Goal: Task Accomplishment & Management: Manage account settings

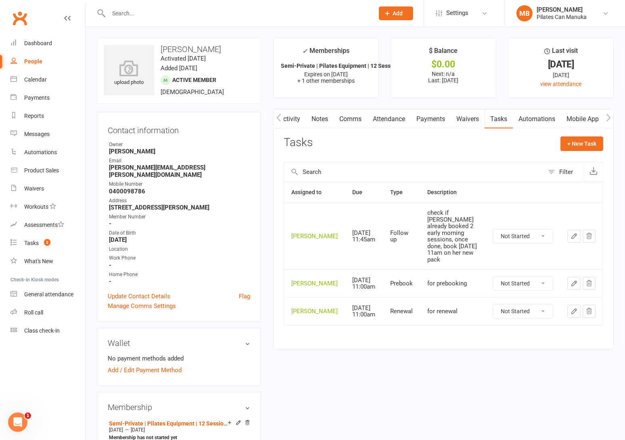
scroll to position [0, 0]
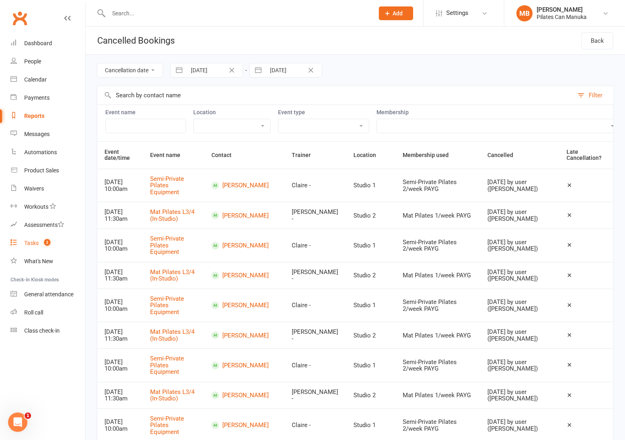
click at [40, 242] on link "Tasks 2" at bounding box center [47, 243] width 75 height 18
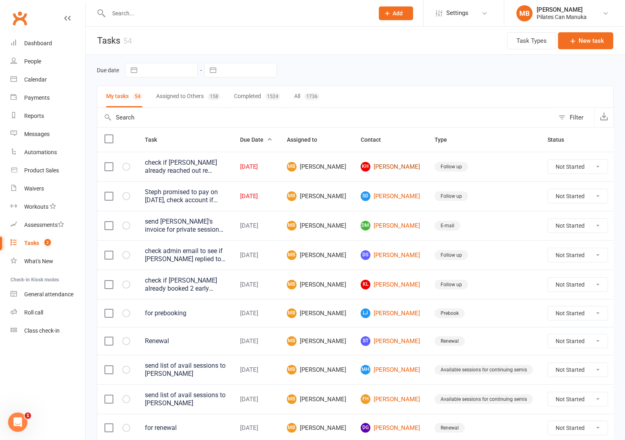
click at [376, 167] on link "KH Katrina Hodge" at bounding box center [390, 167] width 59 height 10
click at [371, 196] on link "SD Stephanie Davies" at bounding box center [390, 196] width 59 height 10
click at [37, 244] on div "Tasks" at bounding box center [31, 243] width 15 height 6
click at [42, 240] on count-badge "2" at bounding box center [45, 243] width 10 height 6
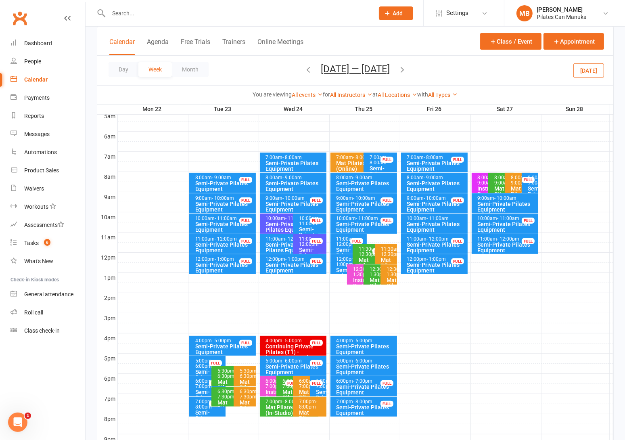
scroll to position [175, 0]
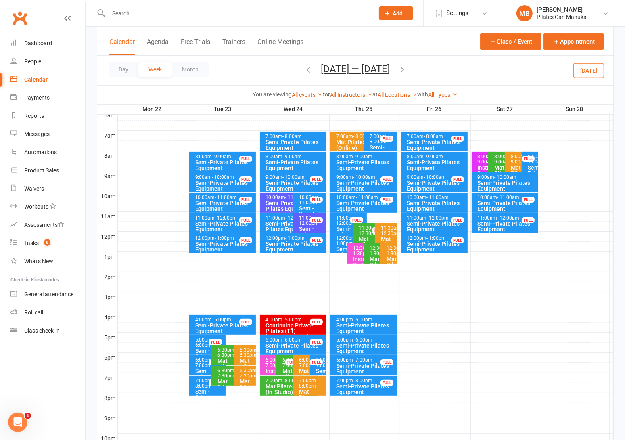
click at [305, 71] on icon "button" at bounding box center [308, 69] width 9 height 9
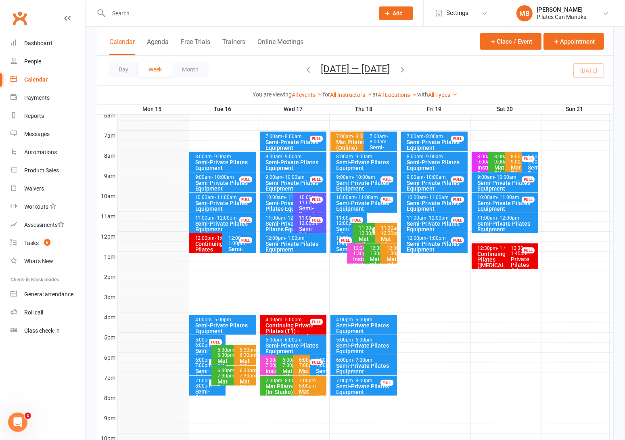
click at [406, 70] on icon "button" at bounding box center [402, 69] width 9 height 9
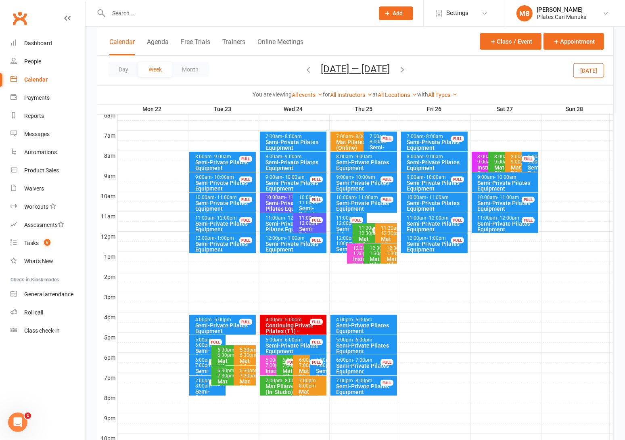
click at [406, 70] on icon "button" at bounding box center [402, 69] width 9 height 9
click at [407, 71] on icon "button" at bounding box center [402, 69] width 9 height 9
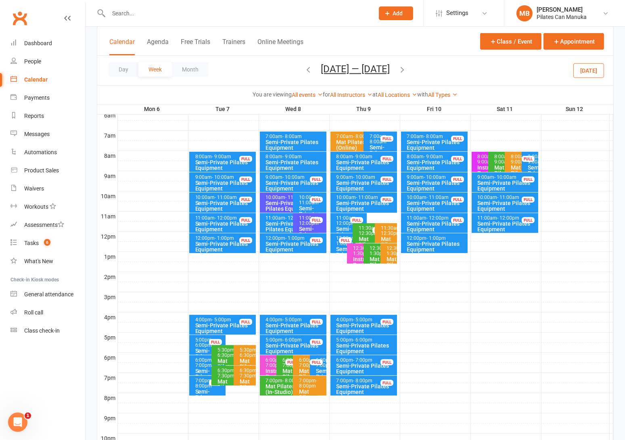
click at [406, 71] on icon "button" at bounding box center [402, 69] width 9 height 9
click at [403, 71] on icon "button" at bounding box center [402, 69] width 9 height 9
click at [407, 71] on icon "button" at bounding box center [402, 69] width 9 height 9
click at [403, 69] on icon "button" at bounding box center [402, 69] width 9 height 9
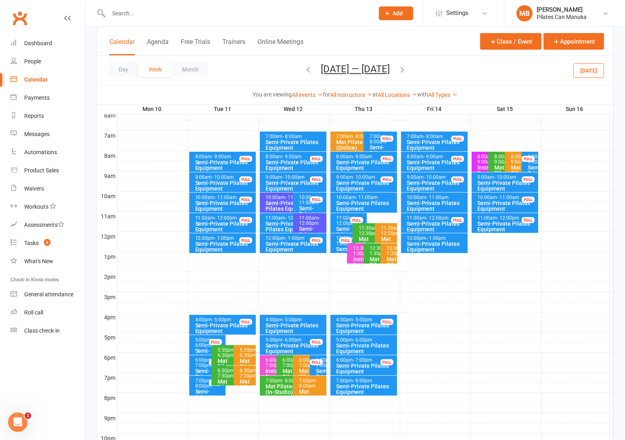
click at [406, 71] on icon "button" at bounding box center [402, 69] width 9 height 9
click at [406, 71] on div "Day Week Month Dec 1 — 7 2025 September 2025 Sun Mon Tue Wed Thu Fri Sat 31 01 …" at bounding box center [355, 70] width 516 height 29
click at [401, 69] on icon "button" at bounding box center [402, 69] width 9 height 9
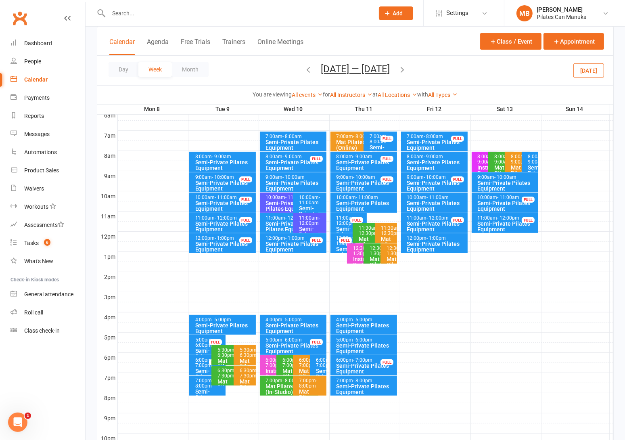
click at [406, 69] on icon "button" at bounding box center [402, 69] width 9 height 9
click at [405, 67] on icon "button" at bounding box center [402, 69] width 9 height 9
click at [355, 72] on button "Dec 22 — 28 2025" at bounding box center [355, 68] width 69 height 11
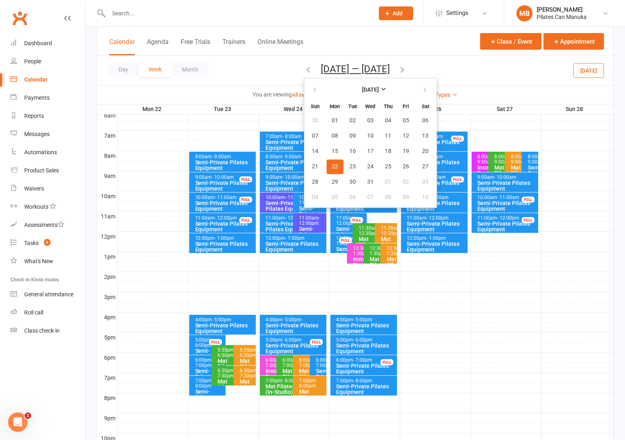
click at [267, 75] on div "Day Week Month Dec 22 — 28 2025 December 2025 Sun Mon Tue Wed Thu Fri Sat 30 01…" at bounding box center [355, 70] width 516 height 29
click at [312, 93] on icon "button" at bounding box center [315, 90] width 6 height 6
click at [307, 92] on button "button" at bounding box center [315, 90] width 17 height 15
drag, startPoint x: 346, startPoint y: 146, endPoint x: 380, endPoint y: 98, distance: 59.1
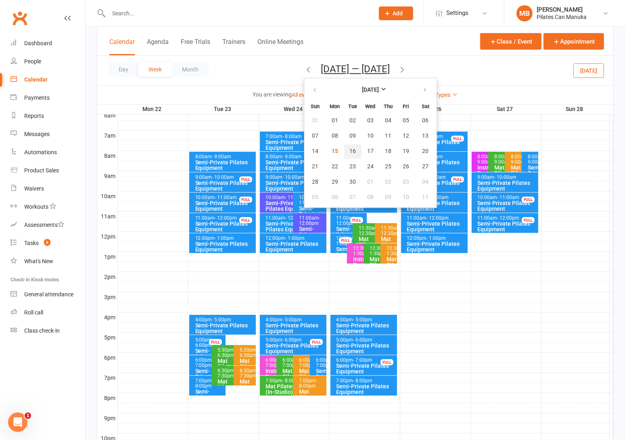
click at [349, 148] on span "16" at bounding box center [352, 151] width 6 height 6
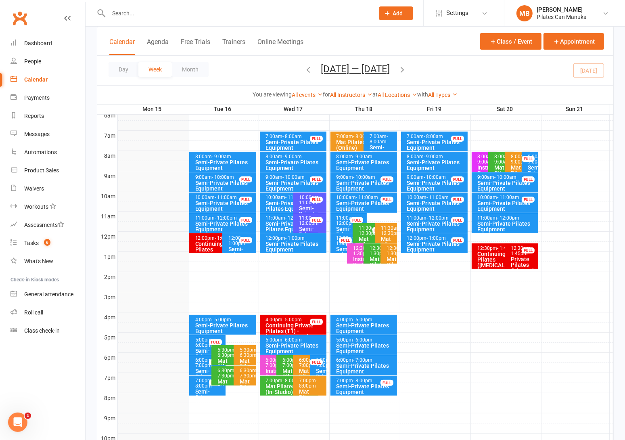
click at [403, 75] on button "button" at bounding box center [402, 70] width 9 height 14
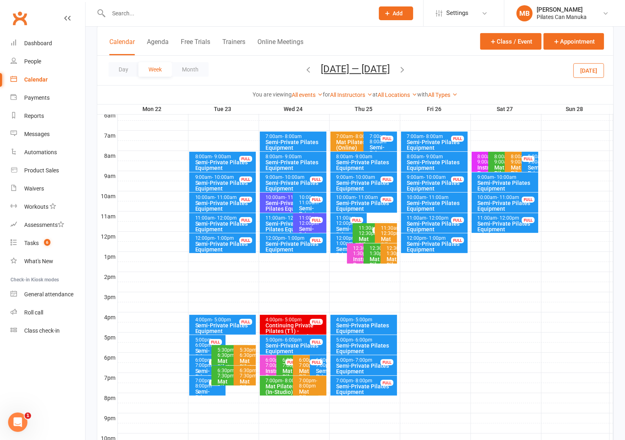
click at [406, 68] on icon "button" at bounding box center [402, 69] width 9 height 9
click at [304, 71] on icon "button" at bounding box center [308, 69] width 9 height 9
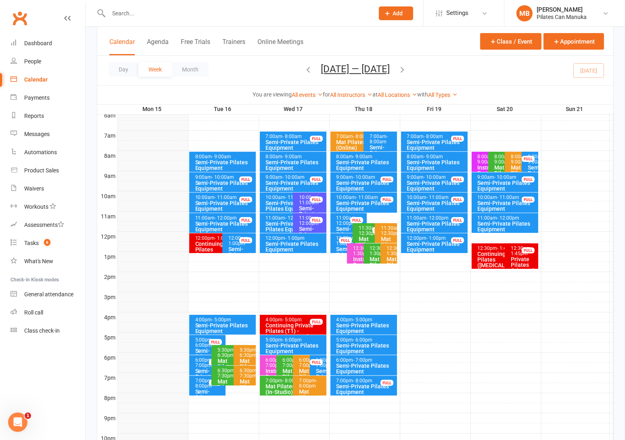
click at [406, 69] on icon "button" at bounding box center [402, 69] width 9 height 9
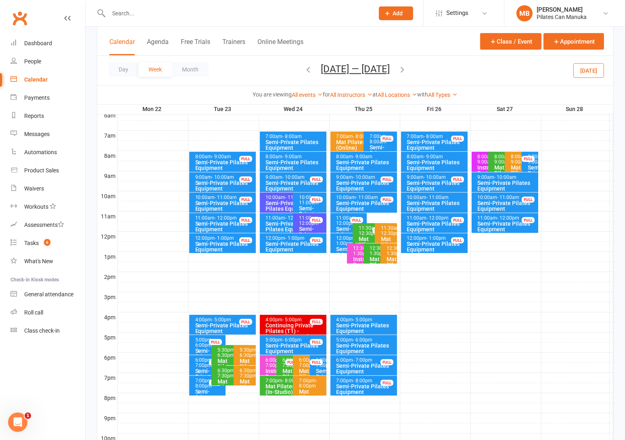
click at [406, 69] on icon "button" at bounding box center [402, 69] width 9 height 9
click at [398, 69] on span "Sep 29 — Oct 5 2025 September 2025 Sun Mon Tue Wed Thu Fri Sat 31 01 02 03 04 0…" at bounding box center [355, 70] width 85 height 14
click at [407, 70] on icon "button" at bounding box center [402, 69] width 9 height 9
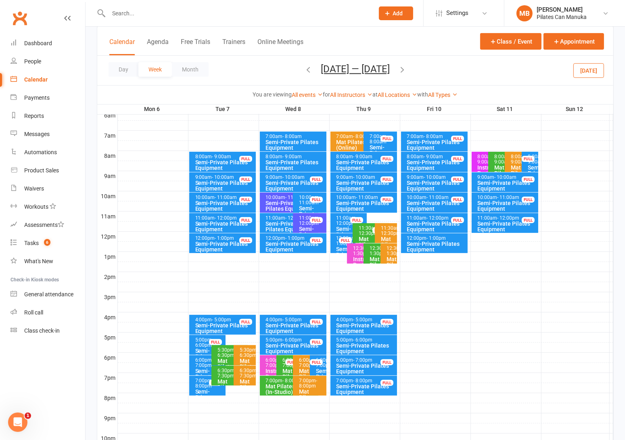
click at [405, 69] on icon "button" at bounding box center [402, 69] width 9 height 9
click at [358, 68] on button "Oct 13 — 19 2025" at bounding box center [355, 68] width 69 height 11
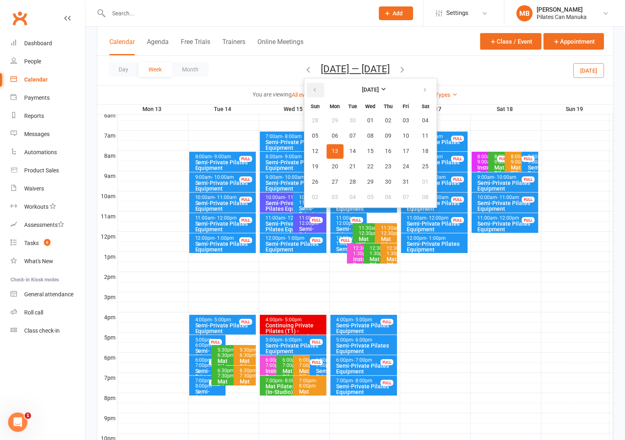
click at [314, 88] on button "button" at bounding box center [315, 90] width 17 height 15
click at [349, 148] on span "16" at bounding box center [352, 151] width 6 height 6
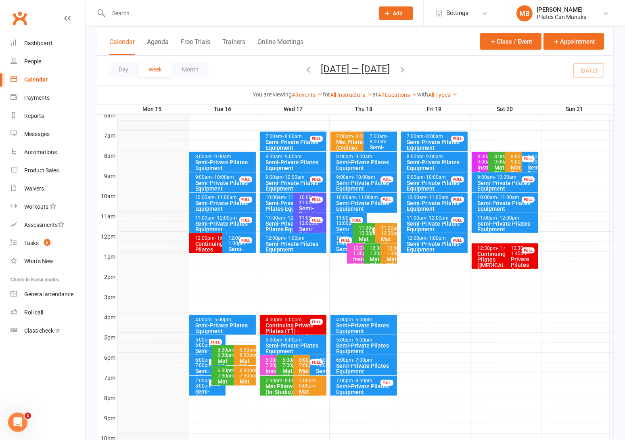
click at [406, 71] on icon "button" at bounding box center [402, 69] width 9 height 9
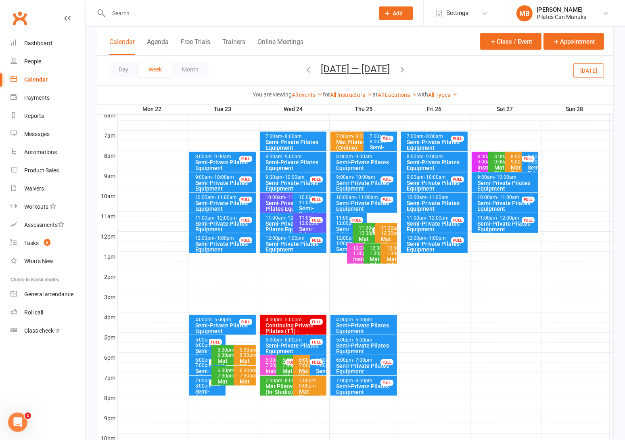
click at [406, 71] on icon "button" at bounding box center [402, 69] width 9 height 9
click at [407, 68] on icon "button" at bounding box center [402, 69] width 9 height 9
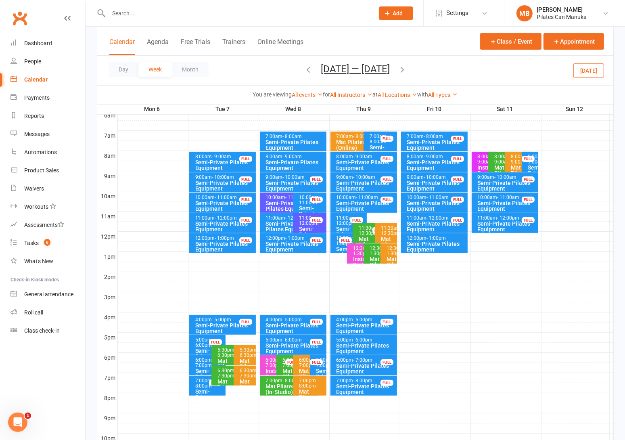
click at [405, 70] on icon "button" at bounding box center [402, 69] width 9 height 9
click at [358, 67] on button "Oct 13 — 19 2025" at bounding box center [355, 68] width 69 height 11
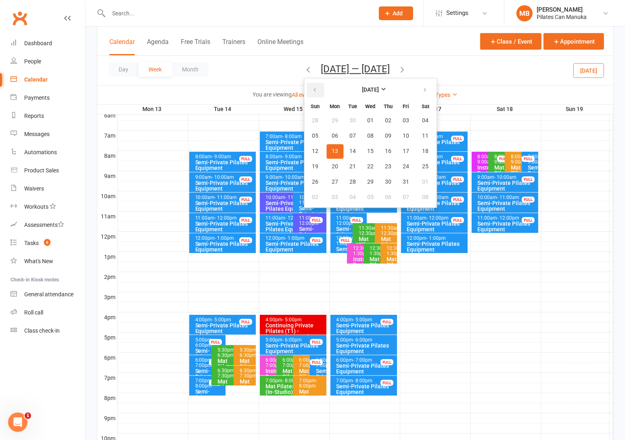
click at [312, 95] on button "button" at bounding box center [315, 90] width 17 height 15
click at [350, 148] on span "16" at bounding box center [352, 151] width 6 height 6
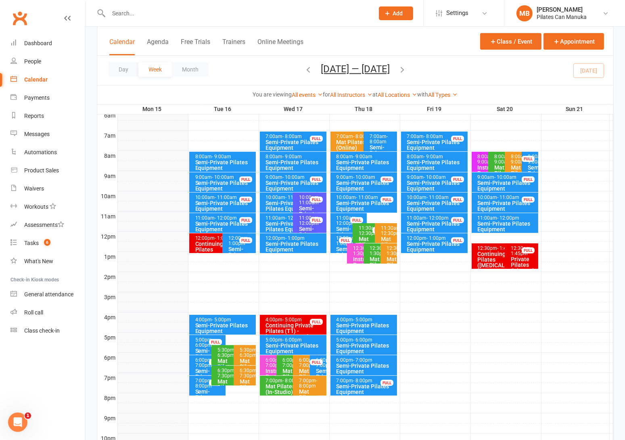
click at [406, 67] on icon "button" at bounding box center [402, 69] width 9 height 9
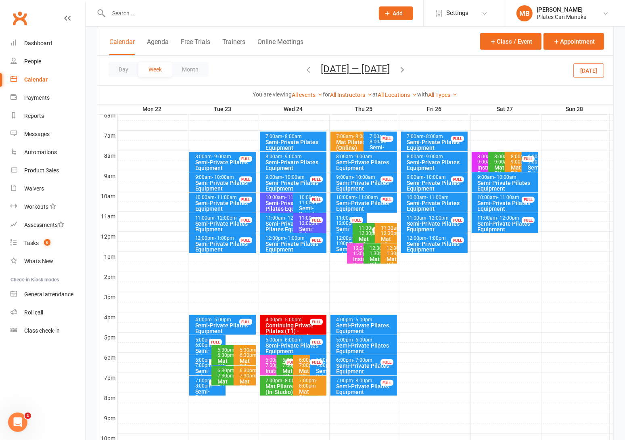
click at [406, 68] on icon "button" at bounding box center [402, 69] width 9 height 9
click at [407, 68] on icon "button" at bounding box center [402, 69] width 9 height 9
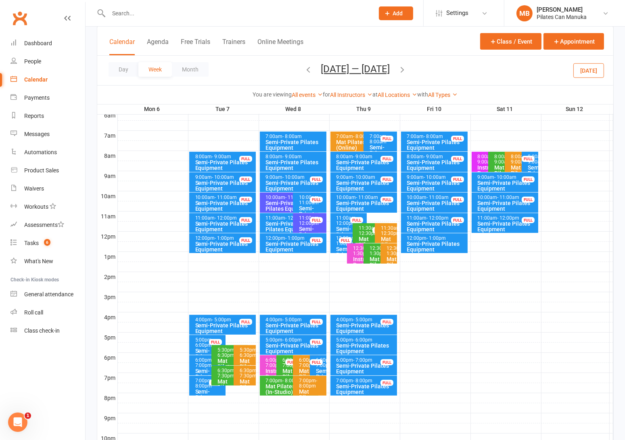
click at [401, 71] on icon "button" at bounding box center [402, 69] width 9 height 9
click at [407, 69] on icon "button" at bounding box center [402, 69] width 9 height 9
click at [345, 66] on button "Oct 20 — 26 2025" at bounding box center [355, 68] width 69 height 11
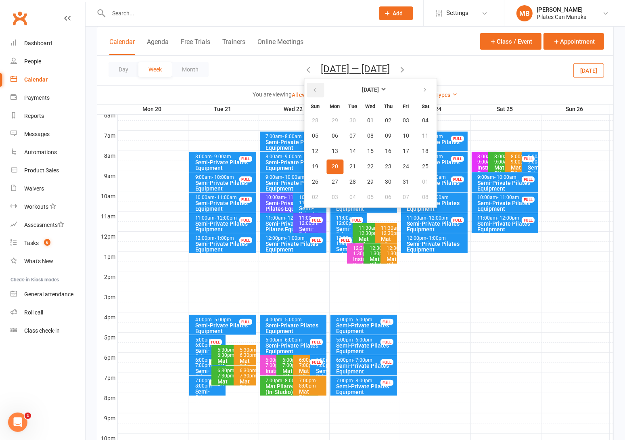
click at [317, 88] on button "button" at bounding box center [315, 90] width 17 height 15
click at [363, 145] on button "17" at bounding box center [370, 151] width 17 height 15
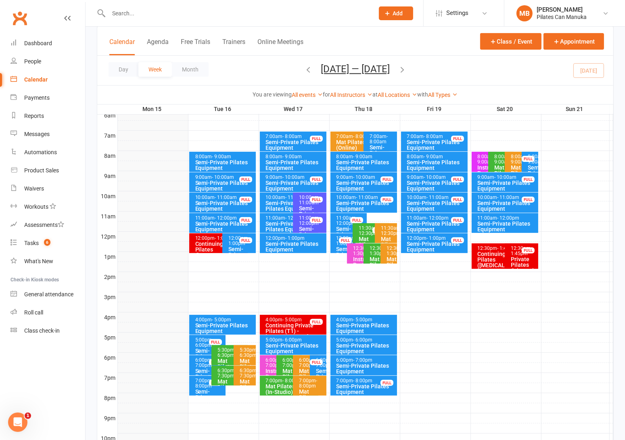
click at [362, 65] on button "Sep 15 — 21 2025" at bounding box center [355, 68] width 69 height 11
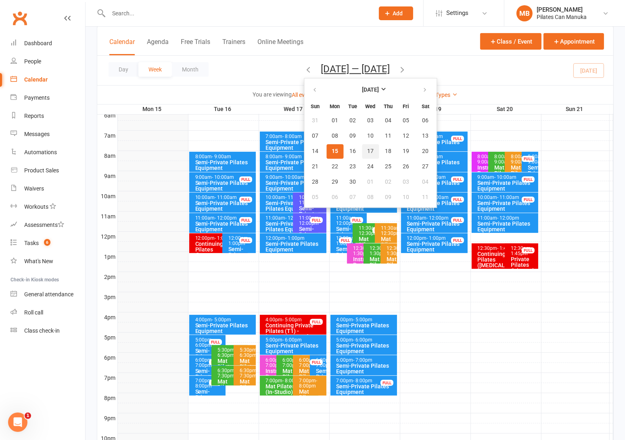
click at [367, 148] on span "17" at bounding box center [370, 151] width 6 height 6
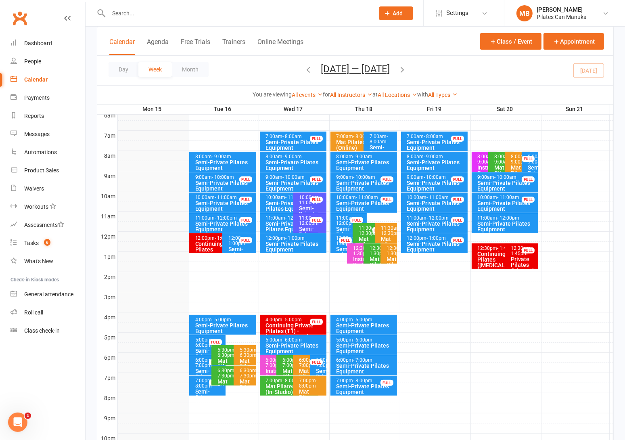
click at [403, 67] on icon "button" at bounding box center [402, 69] width 9 height 9
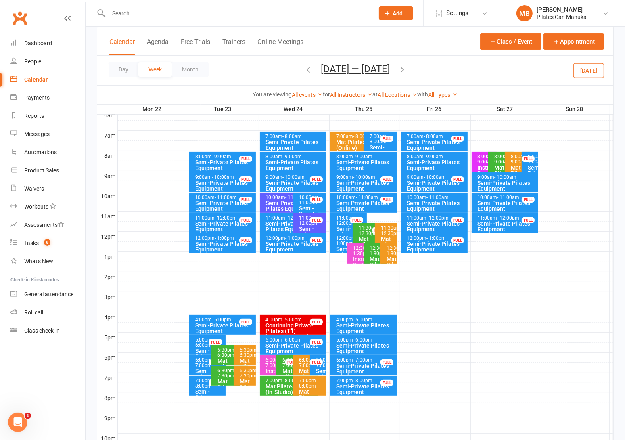
click at [404, 69] on icon "button" at bounding box center [402, 69] width 9 height 9
click at [407, 65] on icon "button" at bounding box center [402, 69] width 9 height 9
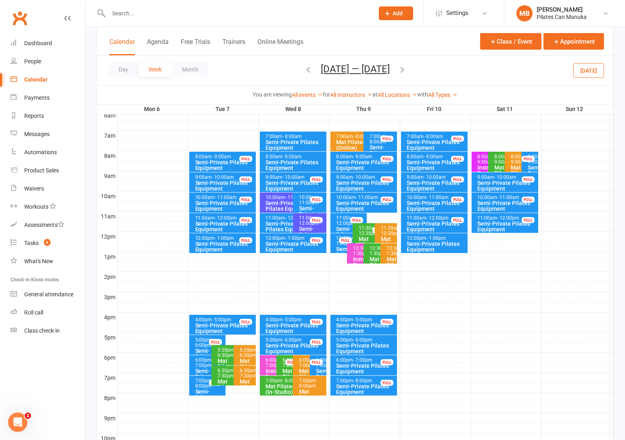
click at [398, 68] on icon "button" at bounding box center [402, 69] width 9 height 9
click at [406, 69] on icon "button" at bounding box center [402, 69] width 9 height 9
click at [308, 67] on icon "button" at bounding box center [308, 69] width 9 height 9
click at [304, 74] on button "button" at bounding box center [308, 70] width 9 height 14
click at [367, 71] on button "Oct 6 — 12 2025" at bounding box center [355, 68] width 69 height 11
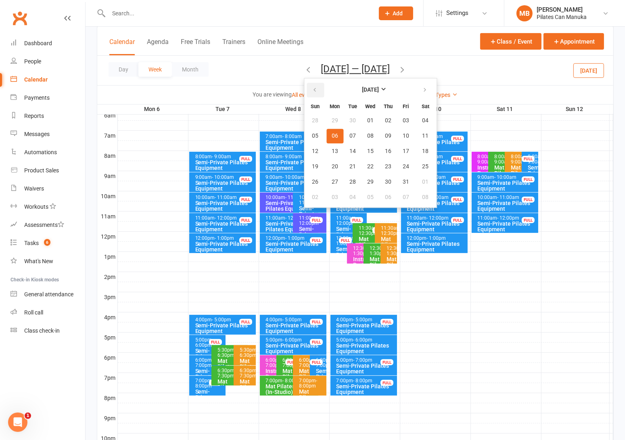
click at [313, 92] on icon "button" at bounding box center [315, 90] width 6 height 6
click at [372, 147] on button "17" at bounding box center [370, 151] width 17 height 15
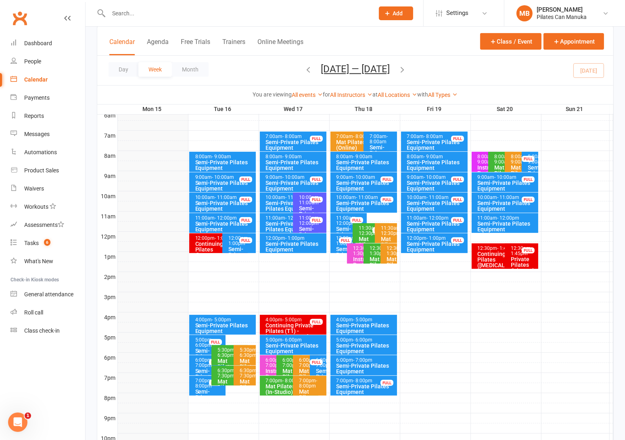
click at [403, 70] on icon "button" at bounding box center [402, 69] width 9 height 9
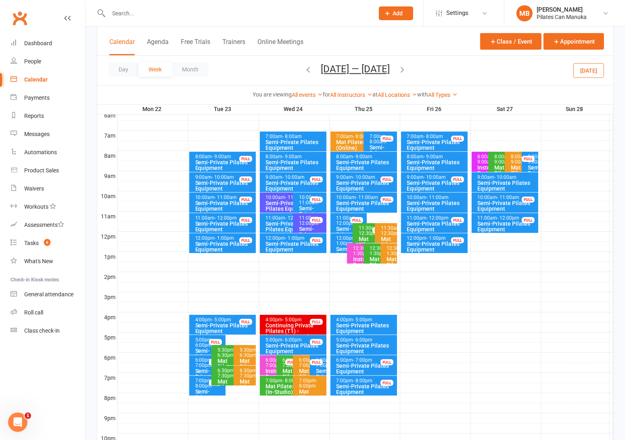
click at [273, 200] on div "Semi-Private Pilates Equipment" at bounding box center [291, 205] width 52 height 11
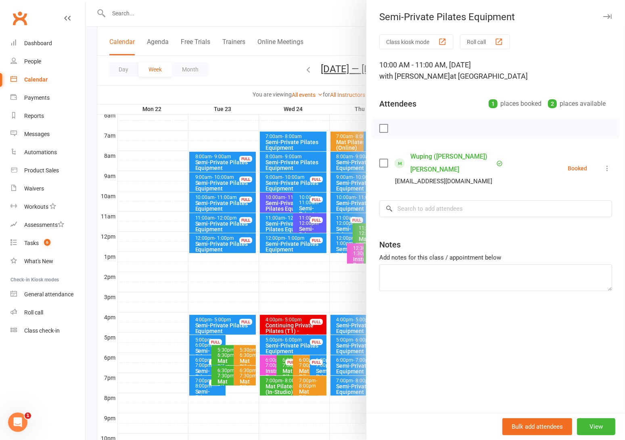
click at [232, 64] on div at bounding box center [355, 220] width 539 height 440
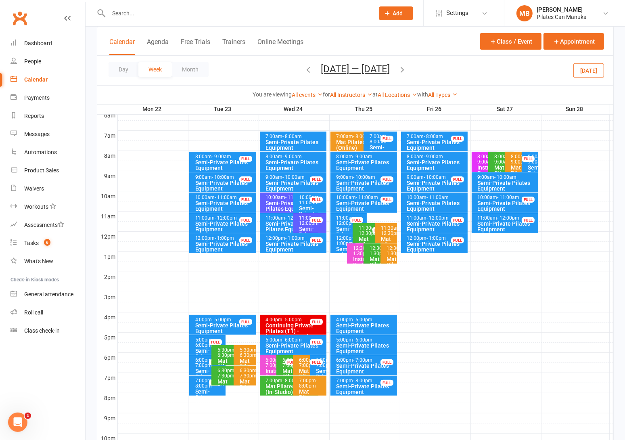
drag, startPoint x: 335, startPoint y: 75, endPoint x: 338, endPoint y: 78, distance: 4.6
click at [335, 75] on span "Sep 22 — 28 2025 September 2025 Sun Mon Tue Wed Thu Fri Sat 31 01 02 03 04 05 0…" at bounding box center [355, 70] width 85 height 14
click at [374, 74] on button "Sep 22 — 28 2025" at bounding box center [355, 68] width 69 height 11
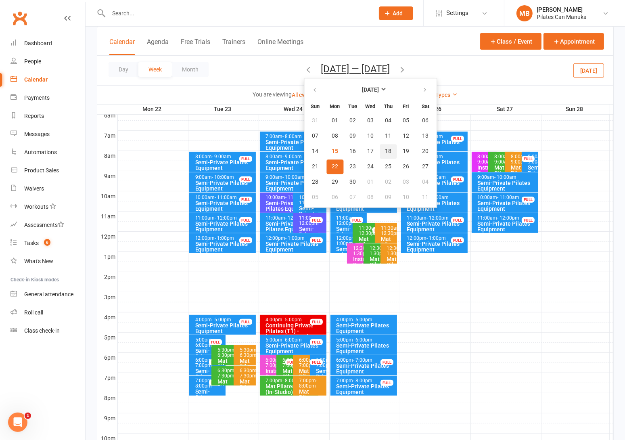
click at [386, 148] on button "18" at bounding box center [388, 151] width 17 height 15
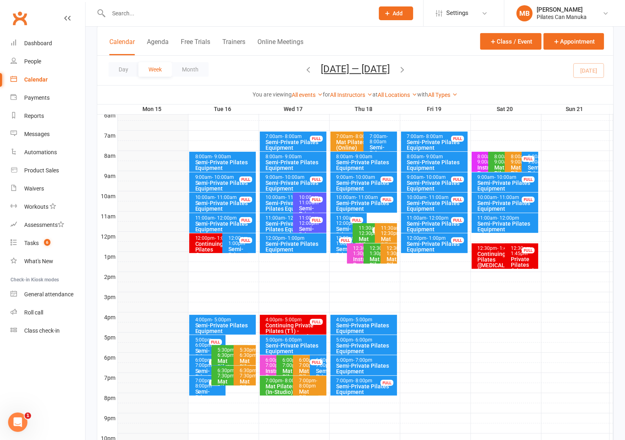
click at [406, 69] on icon "button" at bounding box center [402, 69] width 9 height 9
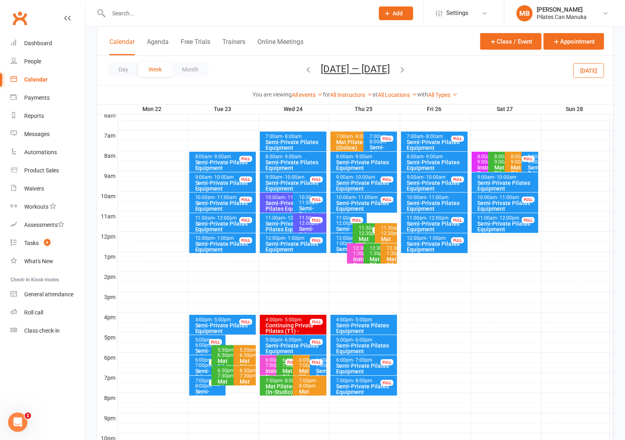
click at [407, 68] on icon "button" at bounding box center [402, 69] width 9 height 9
click at [407, 69] on icon "button" at bounding box center [402, 69] width 9 height 9
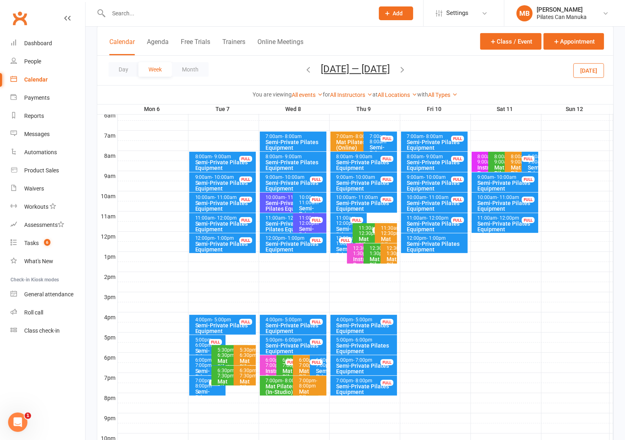
click at [403, 66] on icon "button" at bounding box center [402, 69] width 9 height 9
click at [354, 64] on button "Oct 13 — 19 2025" at bounding box center [355, 68] width 69 height 11
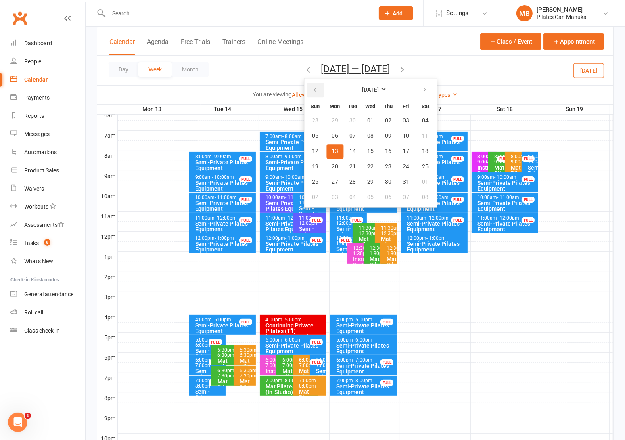
click at [312, 88] on icon "button" at bounding box center [315, 90] width 6 height 6
click at [385, 148] on span "18" at bounding box center [388, 151] width 6 height 6
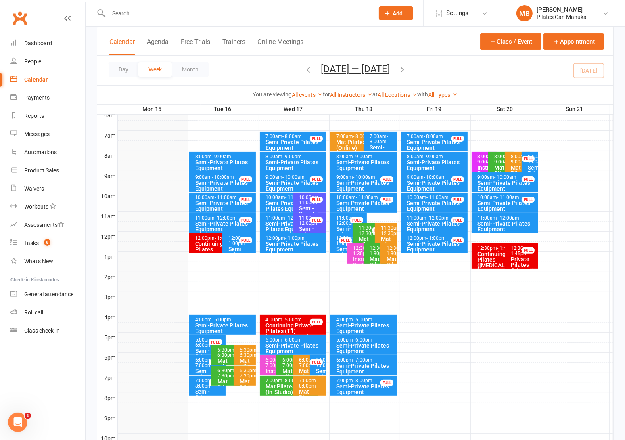
click at [406, 69] on icon "button" at bounding box center [402, 69] width 9 height 9
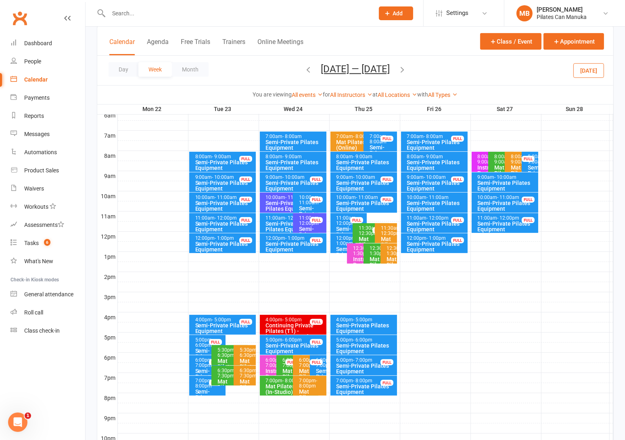
click at [407, 69] on icon "button" at bounding box center [402, 69] width 9 height 9
click at [407, 68] on icon "button" at bounding box center [402, 69] width 9 height 9
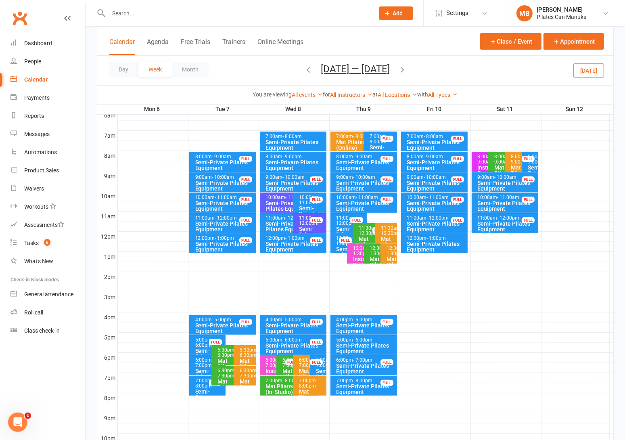
click at [370, 67] on button "Oct 6 — 12 2025" at bounding box center [355, 68] width 69 height 11
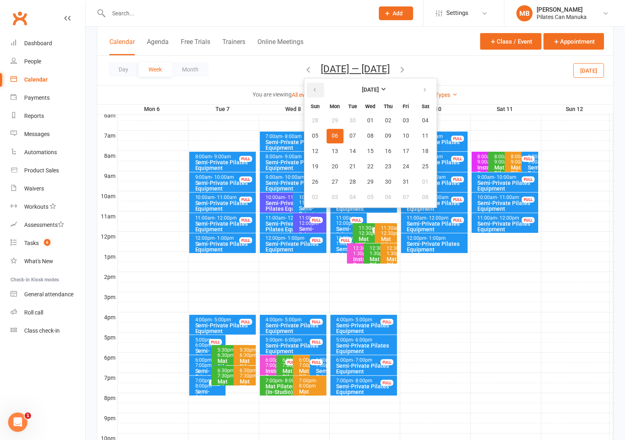
click at [315, 88] on icon "button" at bounding box center [315, 90] width 6 height 6
click at [388, 135] on span "11" at bounding box center [388, 136] width 6 height 6
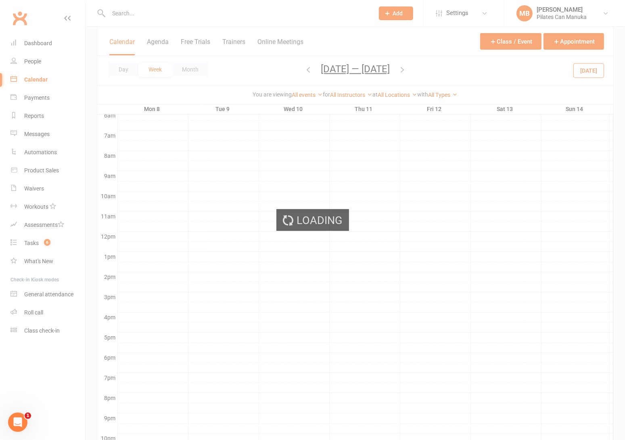
click at [403, 70] on div "Loading" at bounding box center [312, 220] width 625 height 440
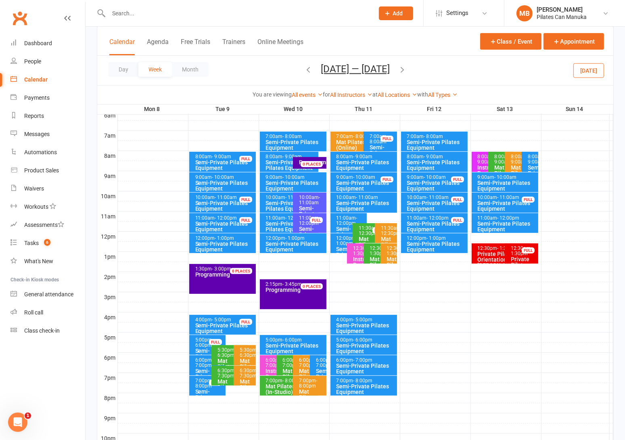
click at [405, 70] on icon "button" at bounding box center [402, 69] width 9 height 9
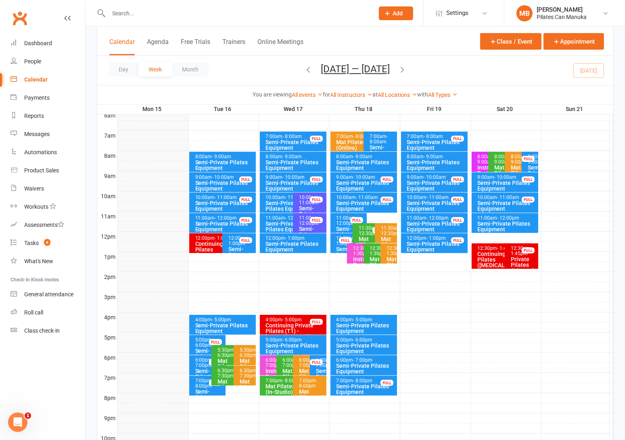
click at [407, 68] on icon "button" at bounding box center [402, 69] width 9 height 9
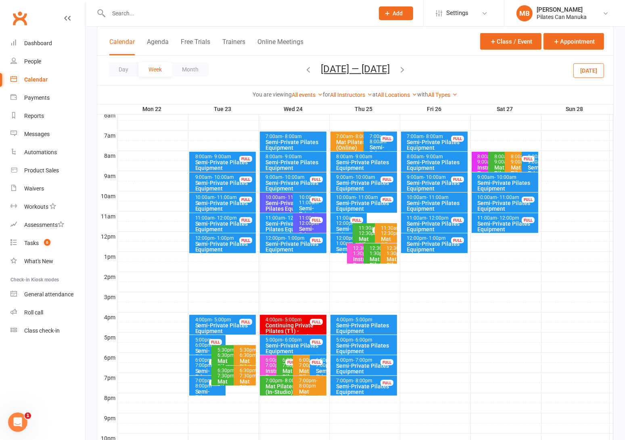
click at [407, 68] on icon "button" at bounding box center [402, 69] width 9 height 9
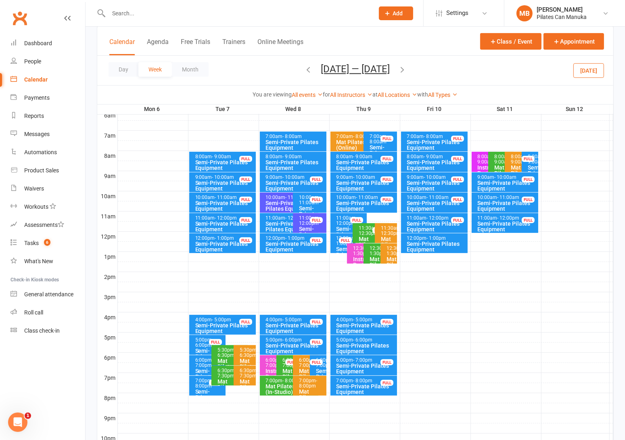
click at [401, 68] on icon "button" at bounding box center [402, 69] width 9 height 9
click at [407, 69] on icon "button" at bounding box center [402, 69] width 9 height 9
click at [308, 71] on icon "button" at bounding box center [308, 69] width 9 height 9
click at [381, 66] on button "Oct 13 — 19 2025" at bounding box center [355, 68] width 69 height 11
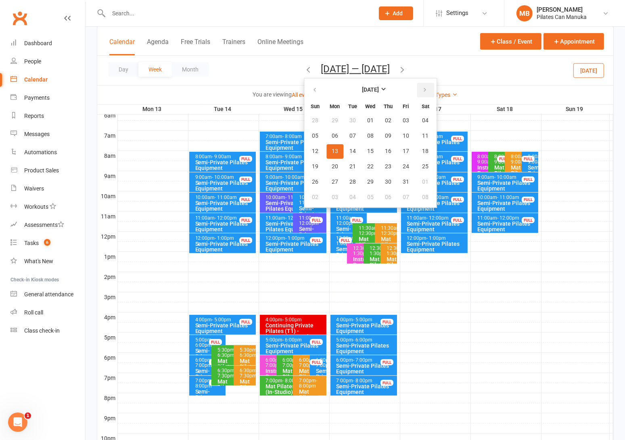
click at [422, 87] on icon "button" at bounding box center [425, 90] width 6 height 6
click at [403, 119] on span "05" at bounding box center [406, 120] width 6 height 6
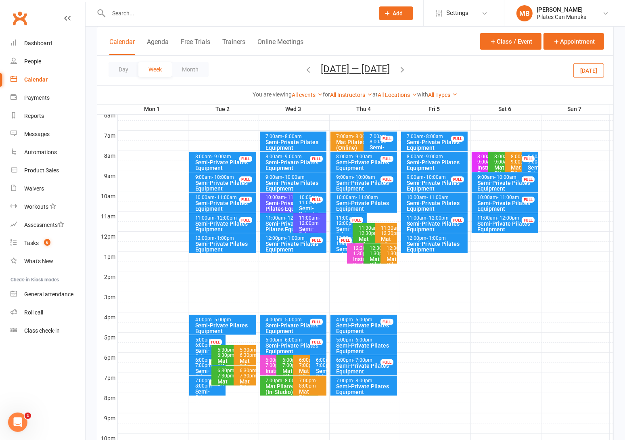
click at [401, 68] on icon "button" at bounding box center [402, 69] width 9 height 9
click at [405, 71] on icon "button" at bounding box center [402, 69] width 9 height 9
click at [406, 72] on icon "button" at bounding box center [402, 69] width 9 height 9
click at [335, 69] on button "Dec 29 2025 — Jan 4 2026" at bounding box center [355, 68] width 69 height 11
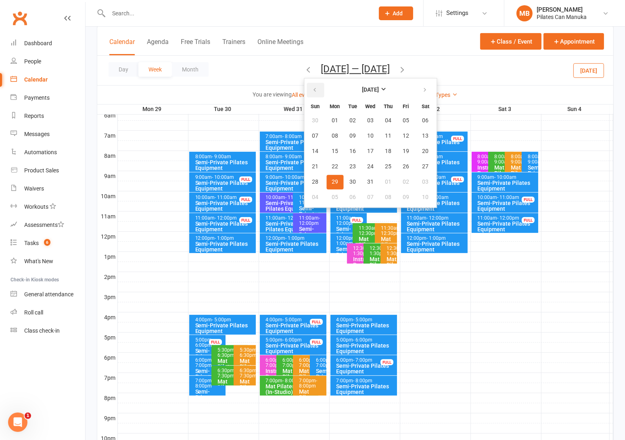
click at [307, 93] on button "button" at bounding box center [315, 90] width 17 height 15
click at [312, 90] on icon "button" at bounding box center [315, 90] width 6 height 6
click at [422, 150] on span "20" at bounding box center [425, 151] width 6 height 6
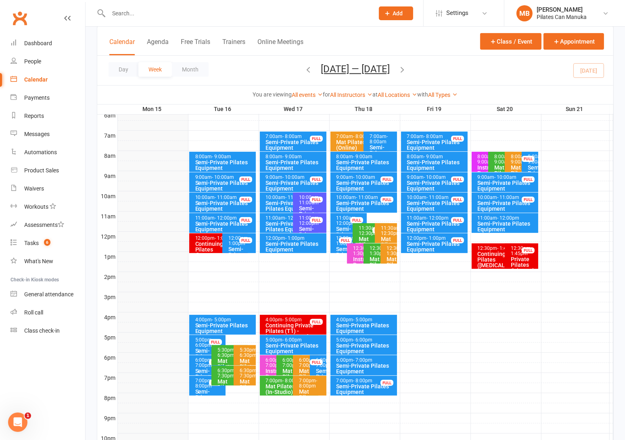
click at [407, 68] on icon "button" at bounding box center [402, 69] width 9 height 9
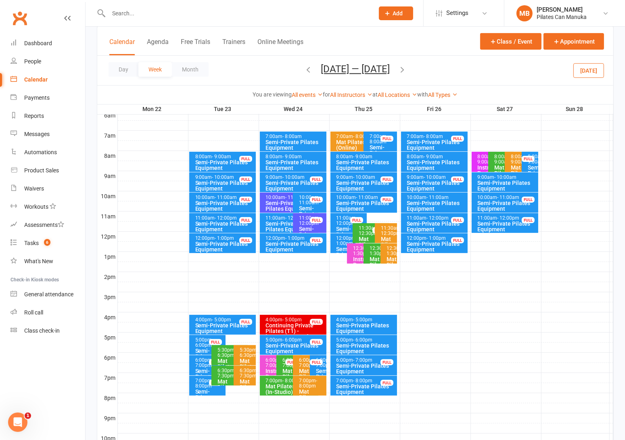
click at [407, 70] on icon "button" at bounding box center [402, 69] width 9 height 9
click at [407, 69] on icon "button" at bounding box center [402, 69] width 9 height 9
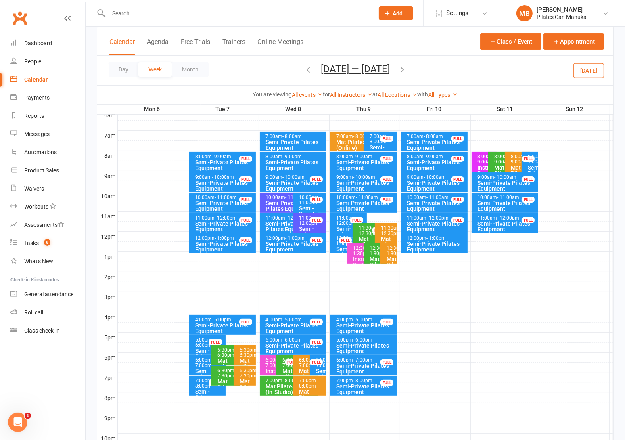
click at [374, 68] on button "Oct 6 — 12 2025" at bounding box center [355, 68] width 69 height 11
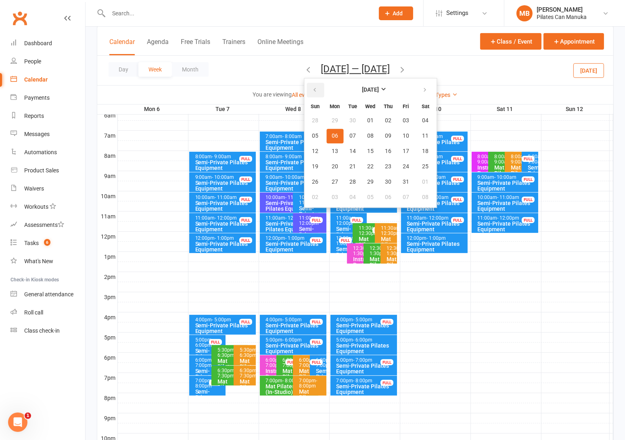
click at [314, 90] on icon "button" at bounding box center [315, 90] width 6 height 6
click at [350, 149] on span "16" at bounding box center [352, 151] width 6 height 6
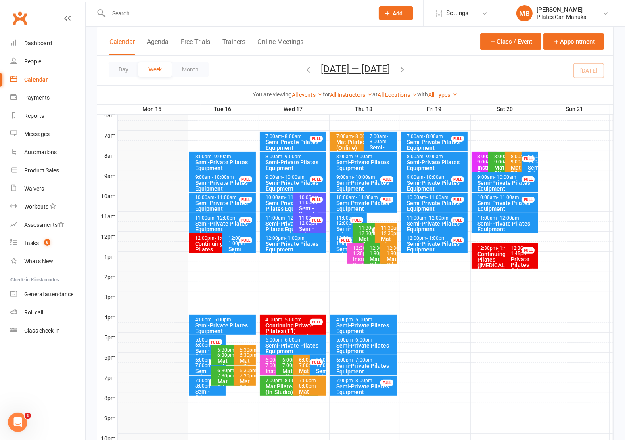
click at [238, 161] on div "Semi-Private Pilates Equipment" at bounding box center [225, 164] width 60 height 11
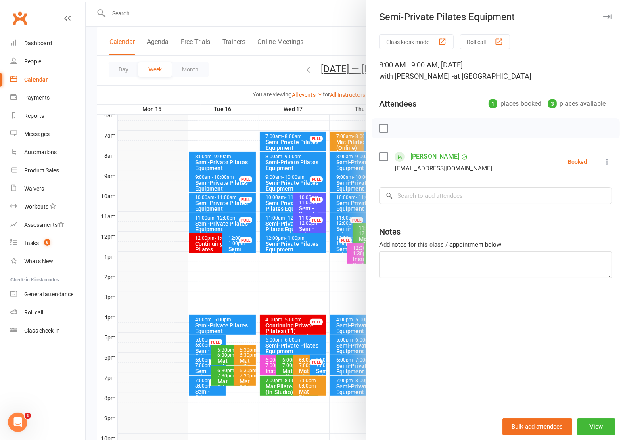
click at [232, 162] on div at bounding box center [355, 220] width 539 height 440
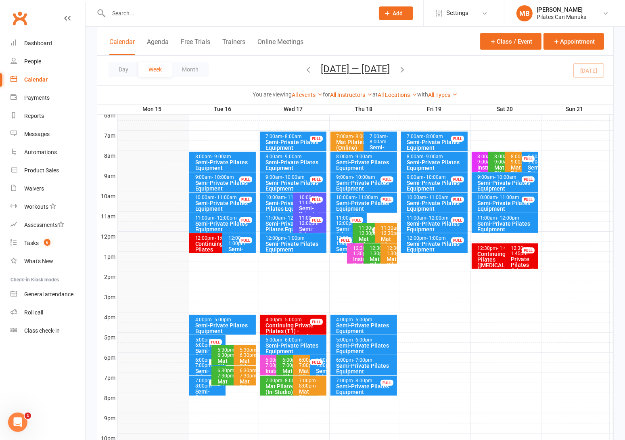
click at [221, 322] on div "Semi-Private Pilates Equipment" at bounding box center [225, 327] width 60 height 11
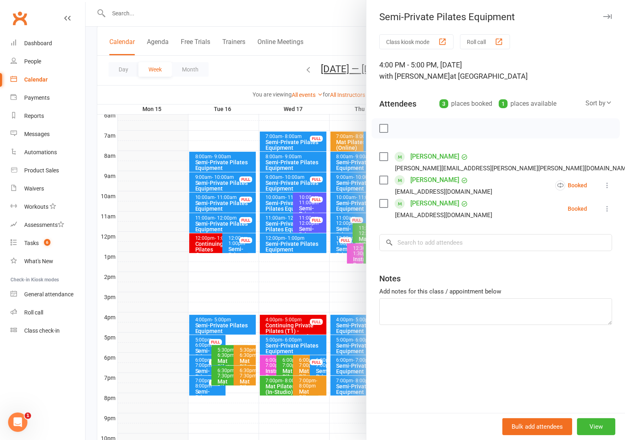
click at [226, 323] on div at bounding box center [355, 220] width 539 height 440
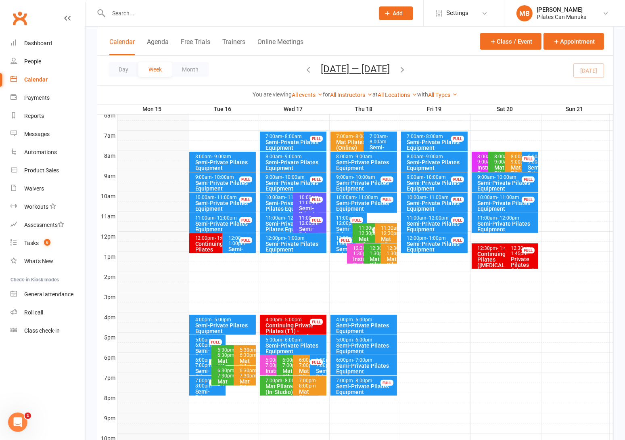
click at [278, 223] on div "Semi-Private Pilates Equipment" at bounding box center [291, 226] width 52 height 11
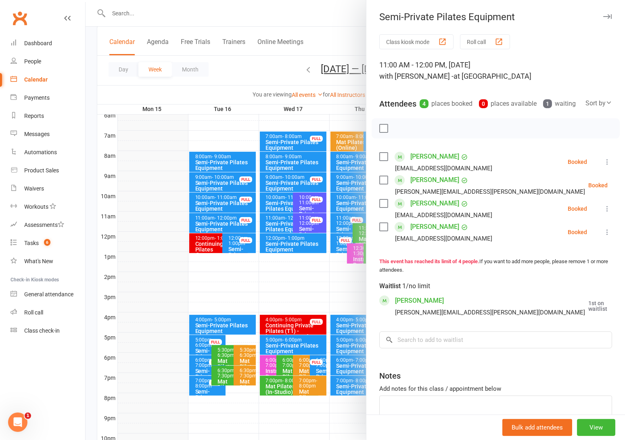
click at [278, 223] on div at bounding box center [355, 220] width 539 height 440
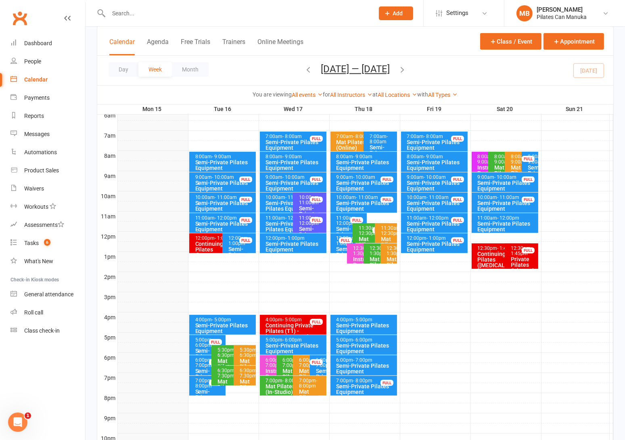
click at [297, 239] on span "- 1:00pm" at bounding box center [295, 238] width 19 height 6
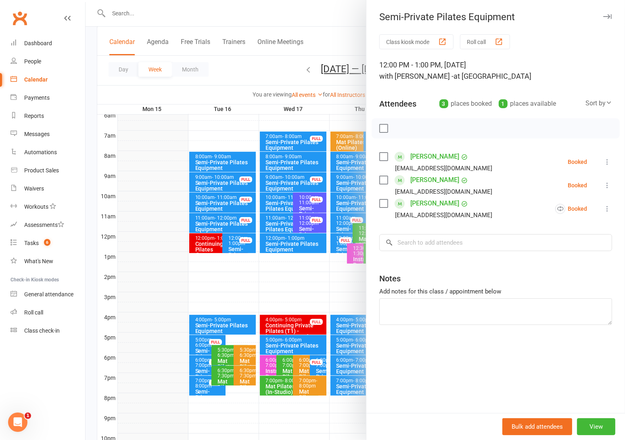
click at [297, 239] on div at bounding box center [355, 220] width 539 height 440
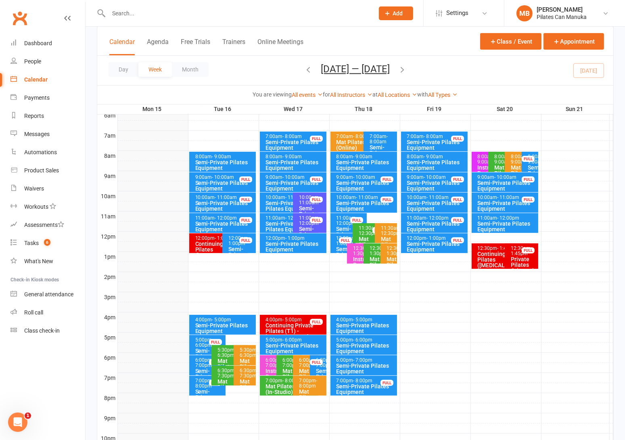
click at [307, 337] on div "5:00pm - 6:00pm" at bounding box center [295, 339] width 60 height 5
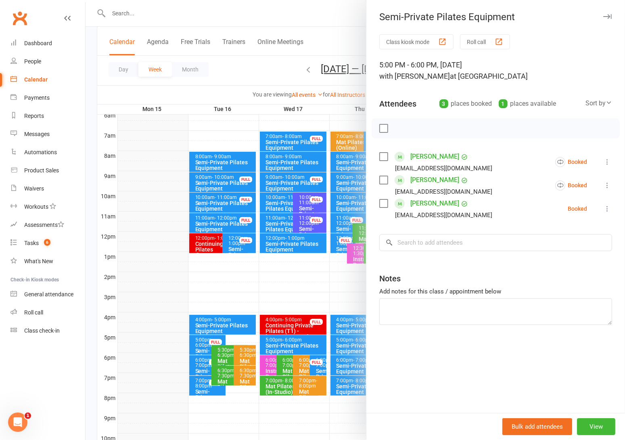
click at [269, 59] on div at bounding box center [355, 220] width 539 height 440
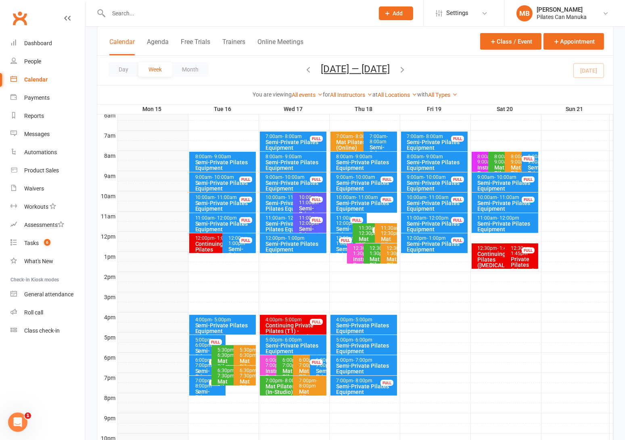
click at [401, 62] on div "Day Week Month Sep 15 — 21 2025 September 2025 Sun Mon Tue Wed Thu Fri Sat 31 0…" at bounding box center [355, 70] width 516 height 29
click at [403, 69] on icon "button" at bounding box center [402, 69] width 9 height 9
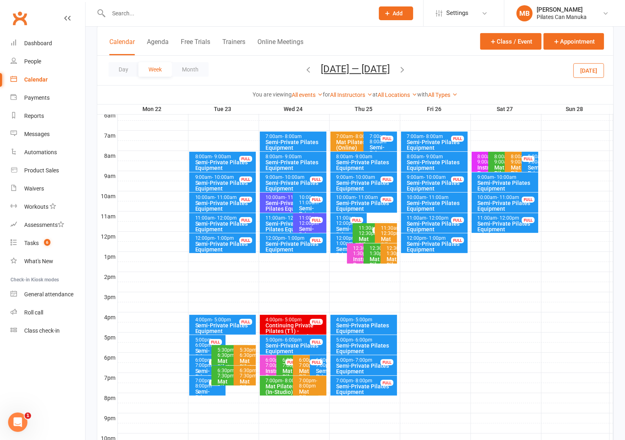
click at [304, 70] on icon "button" at bounding box center [308, 69] width 9 height 9
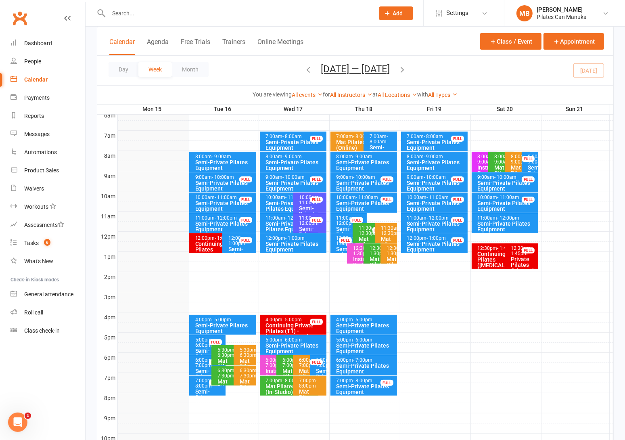
click at [378, 141] on span "- 8:00am" at bounding box center [379, 139] width 18 height 11
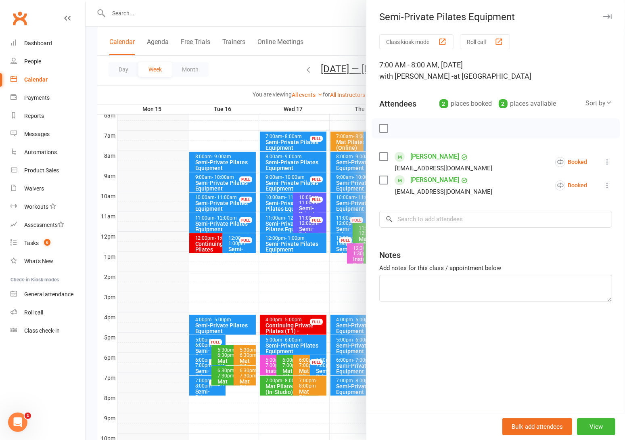
click at [342, 317] on div at bounding box center [355, 220] width 539 height 440
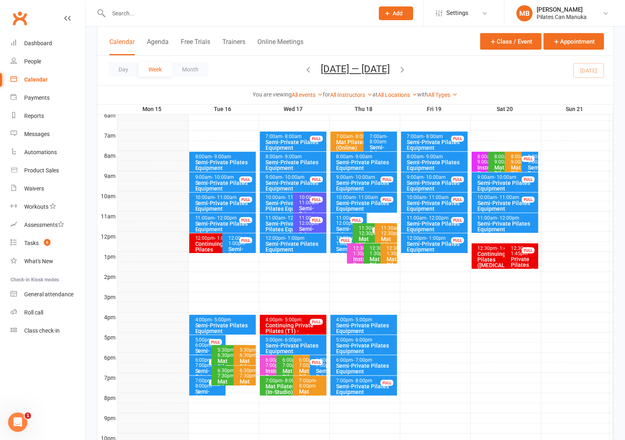
click at [369, 369] on div "Semi-Private Pilates Equipment" at bounding box center [366, 368] width 60 height 11
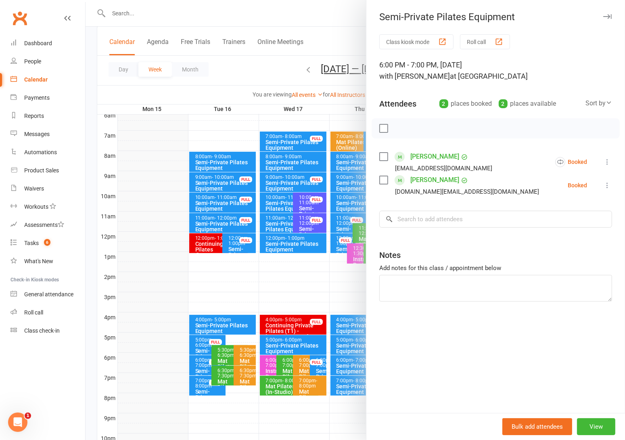
click at [248, 59] on div at bounding box center [355, 220] width 539 height 440
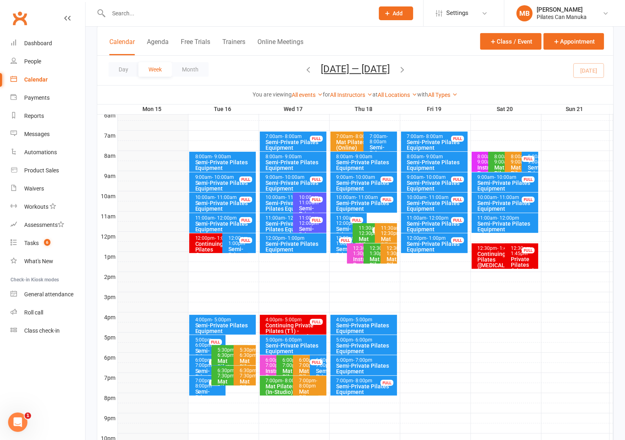
click at [407, 70] on icon "button" at bounding box center [402, 69] width 9 height 9
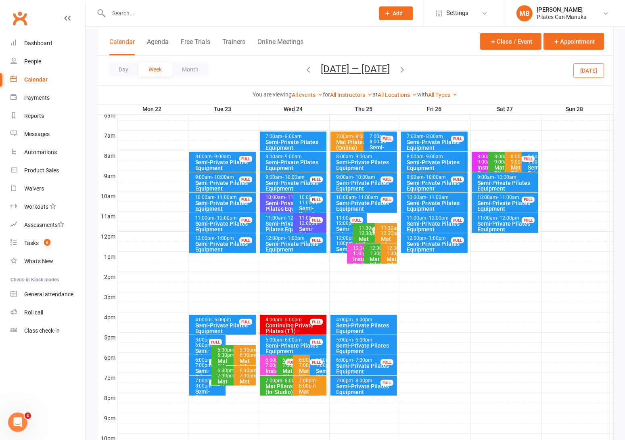
click at [304, 65] on icon "button" at bounding box center [308, 69] width 9 height 9
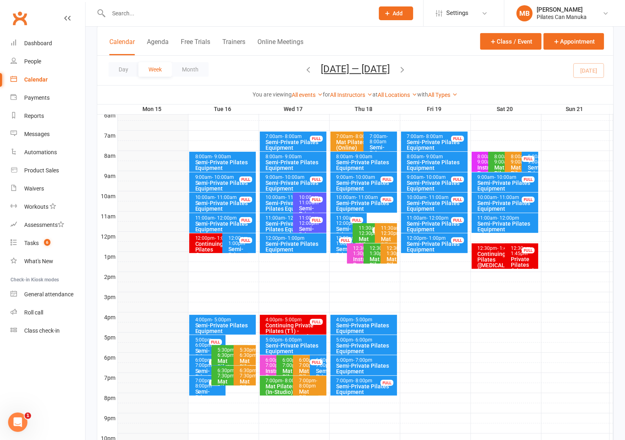
click at [304, 73] on icon "button" at bounding box center [308, 69] width 9 height 9
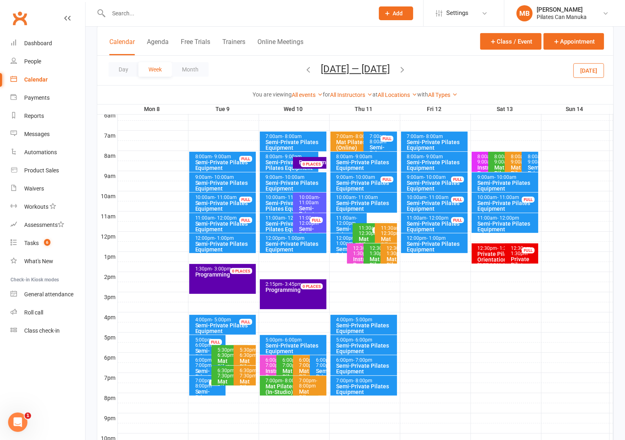
click at [400, 71] on icon "button" at bounding box center [402, 69] width 9 height 9
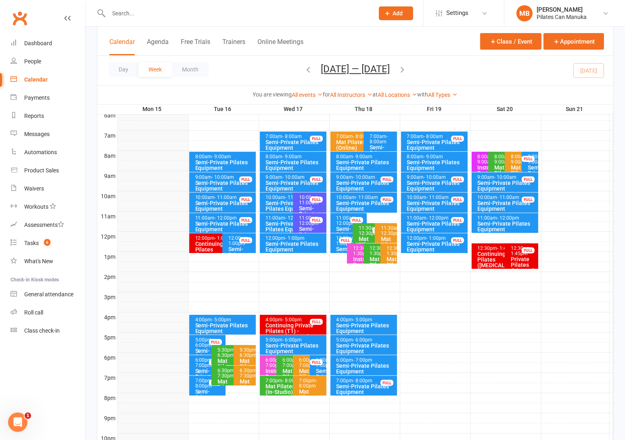
click at [406, 66] on icon "button" at bounding box center [402, 69] width 9 height 9
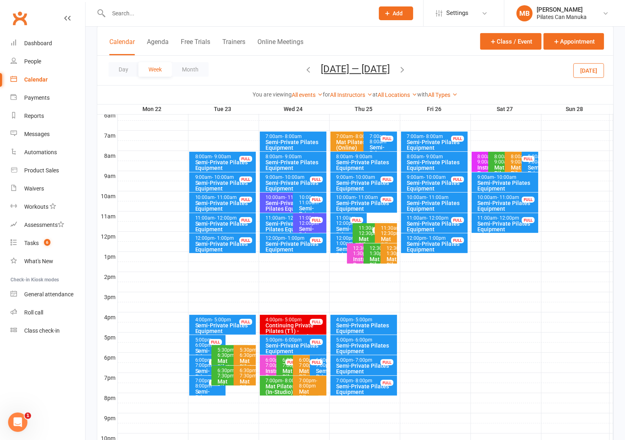
click at [403, 73] on icon "button" at bounding box center [402, 69] width 9 height 9
click at [304, 71] on icon "button" at bounding box center [308, 69] width 9 height 9
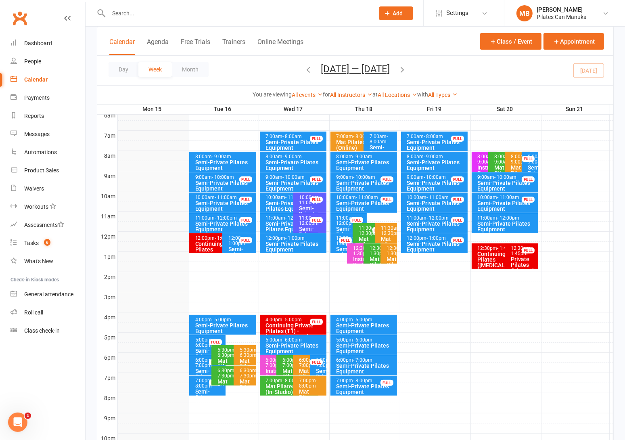
click at [406, 69] on icon "button" at bounding box center [402, 69] width 9 height 9
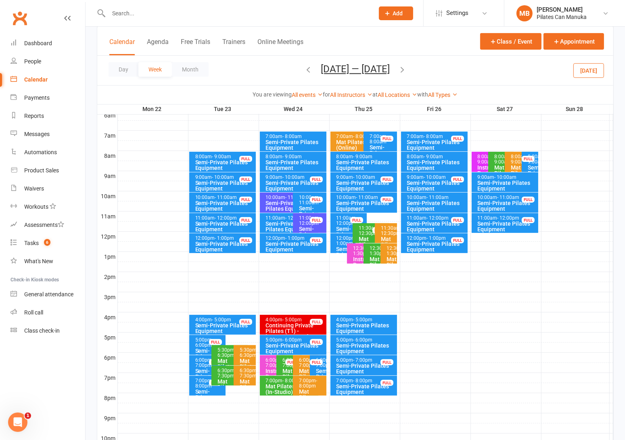
click at [339, 242] on div "12:00pm - 1:00pm" at bounding box center [345, 241] width 18 height 10
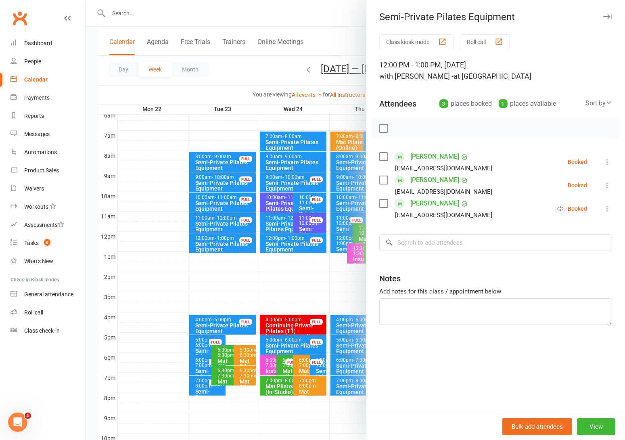
click at [283, 69] on div at bounding box center [355, 220] width 539 height 440
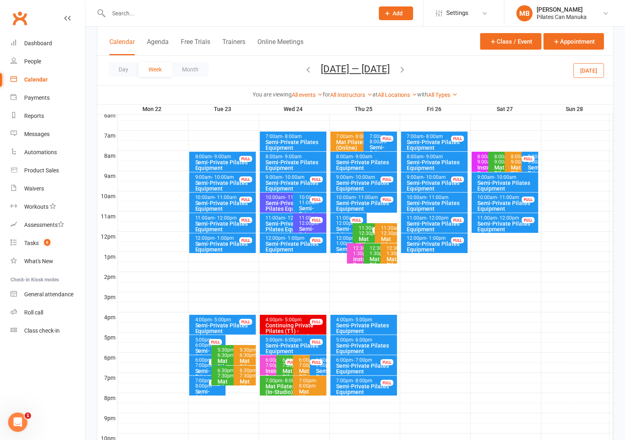
click at [440, 198] on span "- 11:00am" at bounding box center [438, 197] width 22 height 6
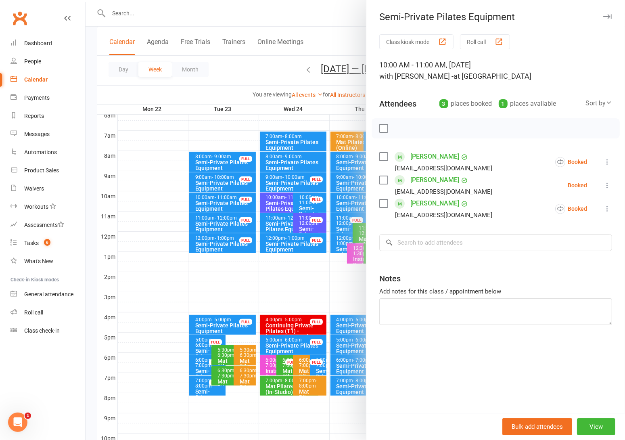
click at [238, 67] on div at bounding box center [355, 220] width 539 height 440
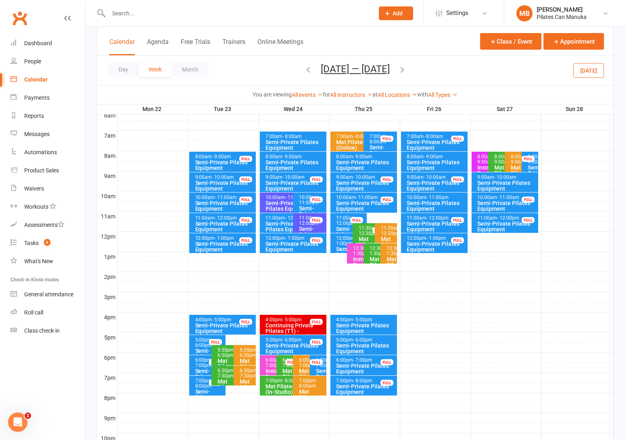
click at [508, 180] on div "Semi-Private Pilates Equipment" at bounding box center [507, 185] width 60 height 11
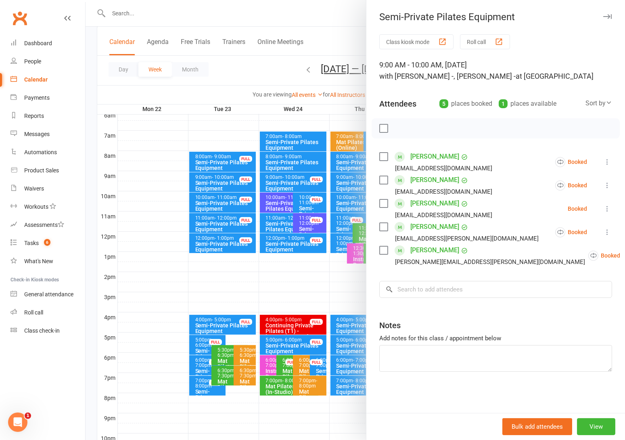
click at [274, 75] on div at bounding box center [355, 220] width 539 height 440
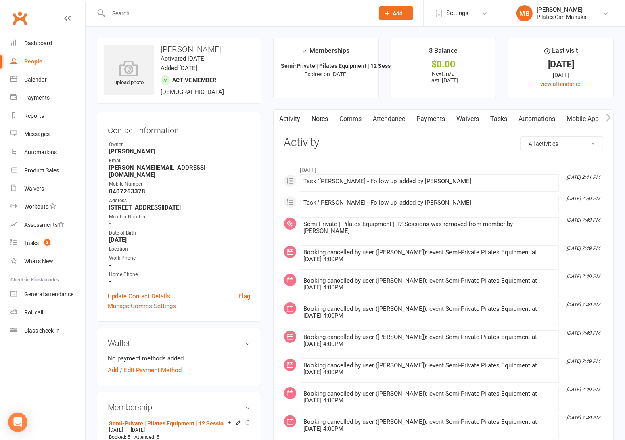
click at [503, 119] on link "Tasks" at bounding box center [498, 119] width 28 height 19
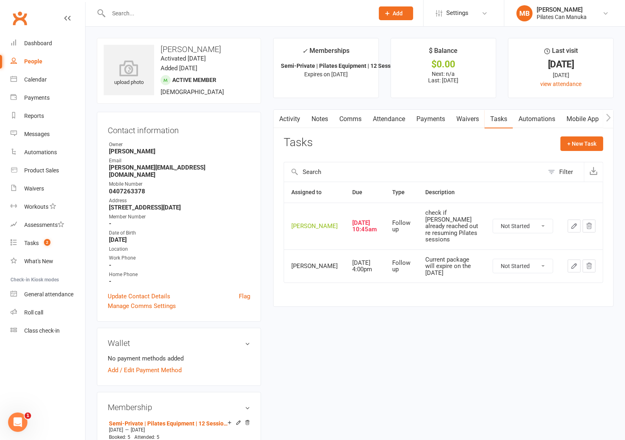
click at [575, 228] on icon "button" at bounding box center [574, 225] width 5 height 5
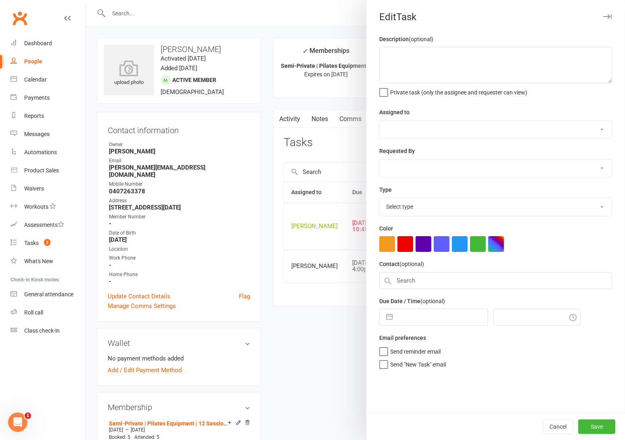
type textarea "check if [PERSON_NAME] already reached out re resuming Pilates sessions"
select select "51663"
type input "[DATE]"
type input "12:45pm"
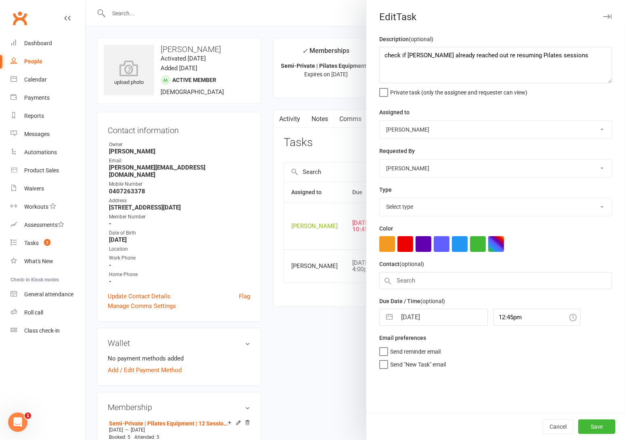
select select "34407"
click at [387, 317] on button "button" at bounding box center [389, 315] width 15 height 16
select select "7"
select select "2025"
select select "8"
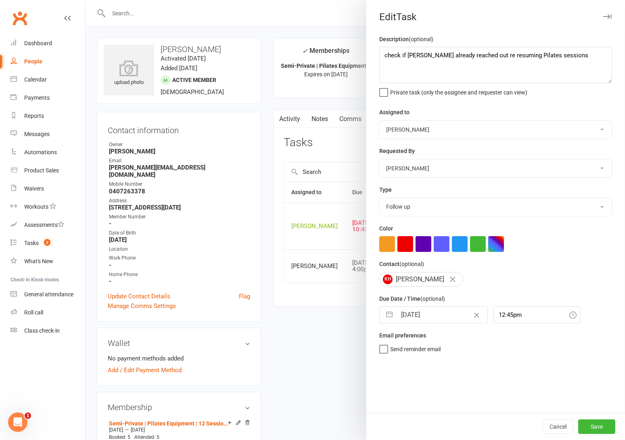
select select "2025"
select select "9"
select select "2025"
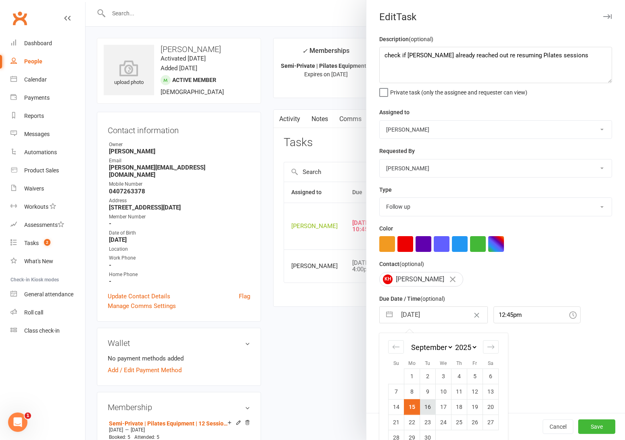
click at [421, 407] on td "16" at bounding box center [428, 406] width 16 height 15
type input "16 Sep 2025"
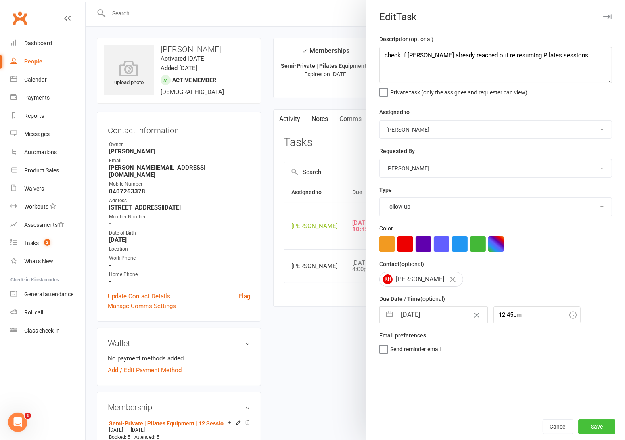
drag, startPoint x: 587, startPoint y: 425, endPoint x: 569, endPoint y: 247, distance: 178.8
click at [587, 424] on button "Save" at bounding box center [596, 426] width 37 height 15
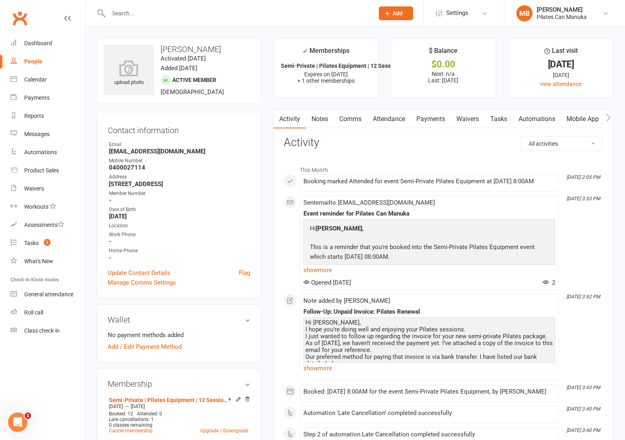
click at [504, 120] on link "Tasks" at bounding box center [498, 119] width 28 height 19
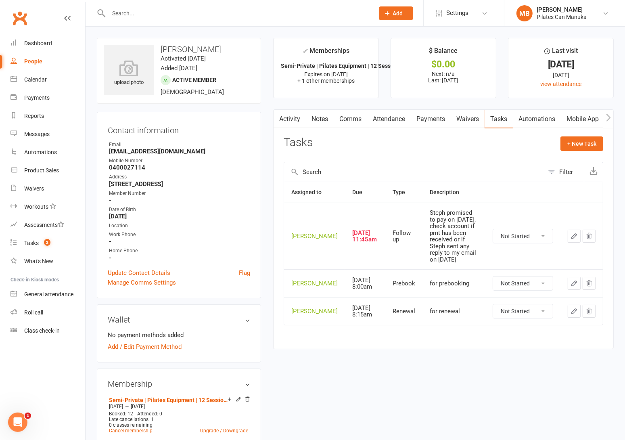
click at [150, 152] on strong "[EMAIL_ADDRESS][DOMAIN_NAME]" at bounding box center [179, 151] width 141 height 7
click at [150, 152] on strong "stephshell@outlook.com" at bounding box center [179, 151] width 141 height 7
copy render-form-field "stephshell@outlook.com"
click at [570, 233] on icon "button" at bounding box center [573, 235] width 7 height 7
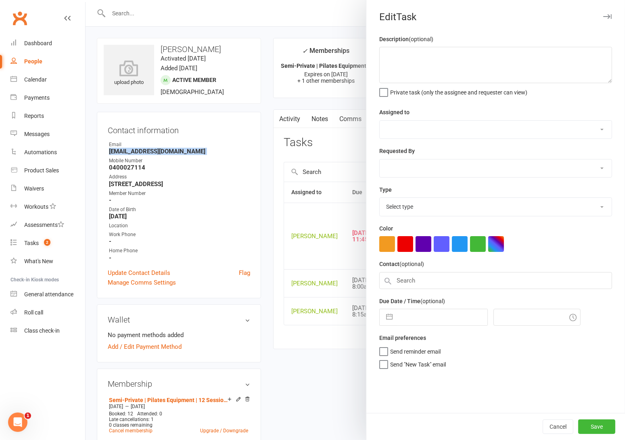
type textarea "Steph promised to pay on 11th Sept, check account if pmt has been received or i…"
select select "51663"
type input "15 Sep 2025"
type input "1:45pm"
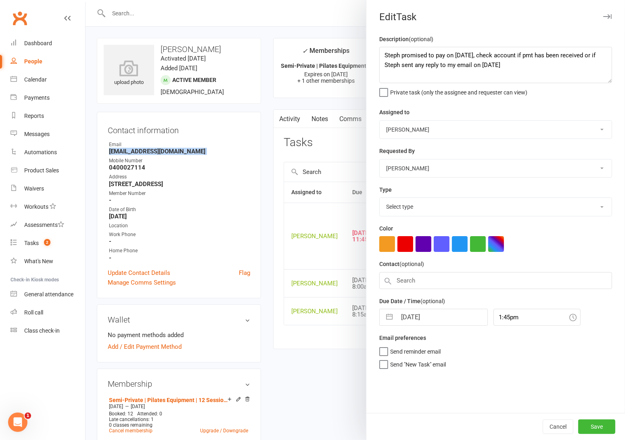
select select "34407"
click at [382, 317] on button "button" at bounding box center [389, 315] width 15 height 16
select select "7"
select select "2025"
select select "8"
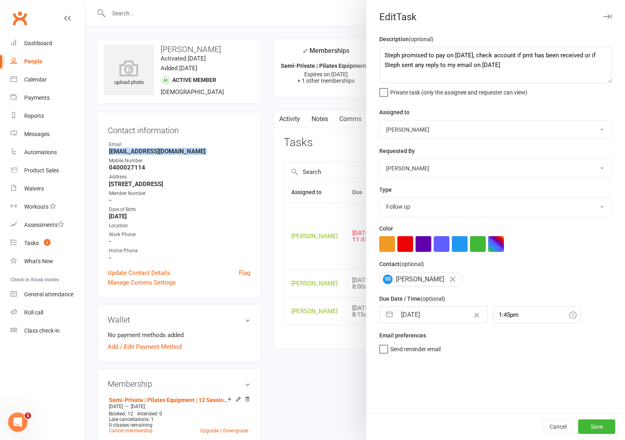
select select "2025"
select select "9"
select select "2025"
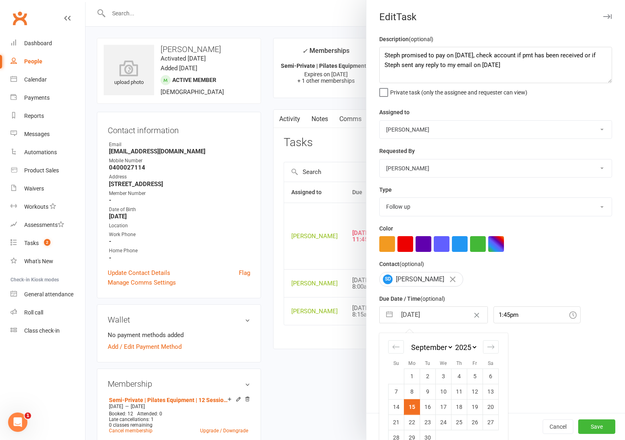
click at [420, 407] on td "16" at bounding box center [428, 406] width 16 height 15
type input "16 Sep 2025"
click at [592, 425] on button "Save" at bounding box center [596, 426] width 37 height 15
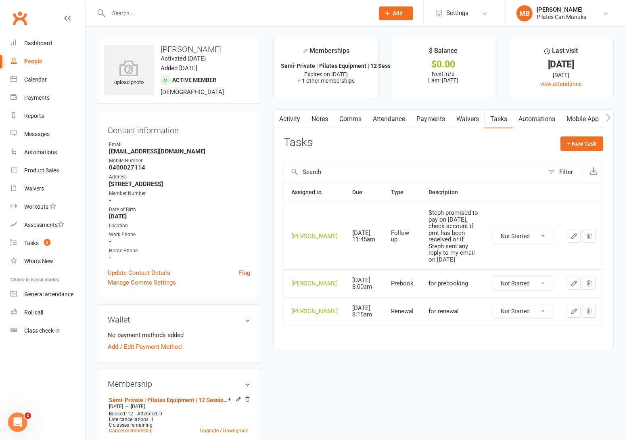
click at [403, 380] on div "upload photo Stephanie Davies Activated 29 April, 2024 Added 22 April, 2024 Act…" at bounding box center [355, 436] width 529 height 797
